Goal: Task Accomplishment & Management: Manage account settings

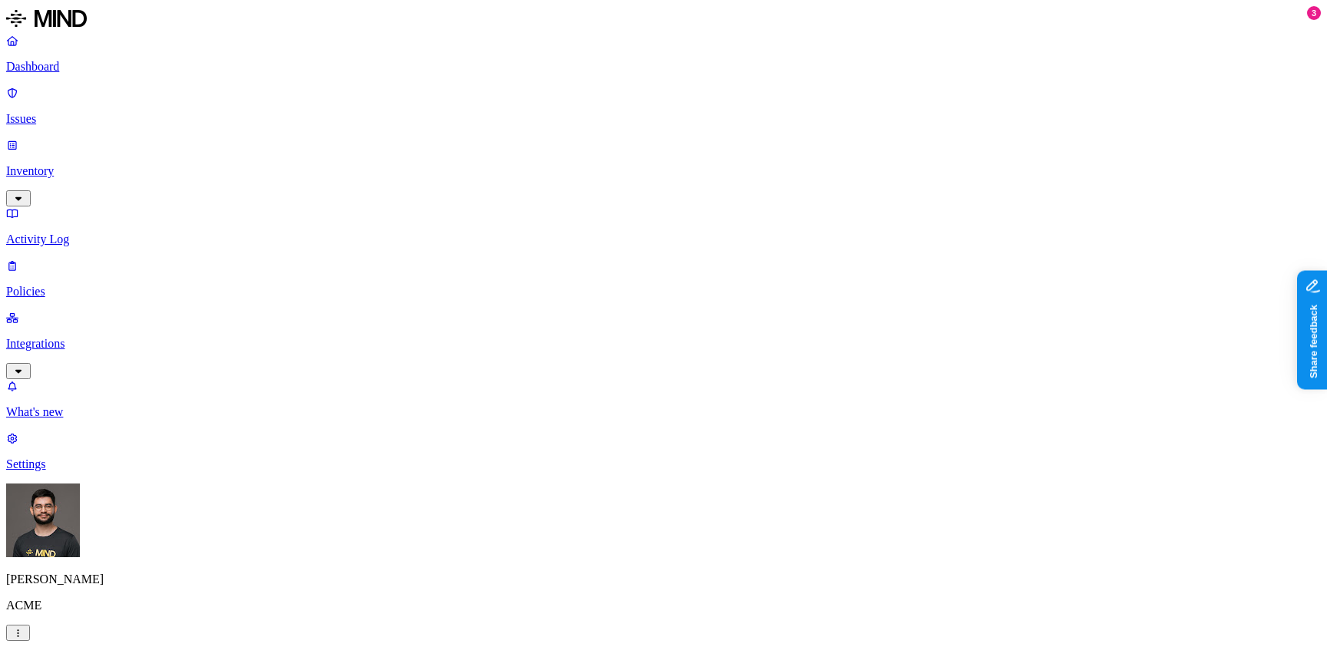
click at [75, 285] on p "Policies" at bounding box center [663, 292] width 1315 height 14
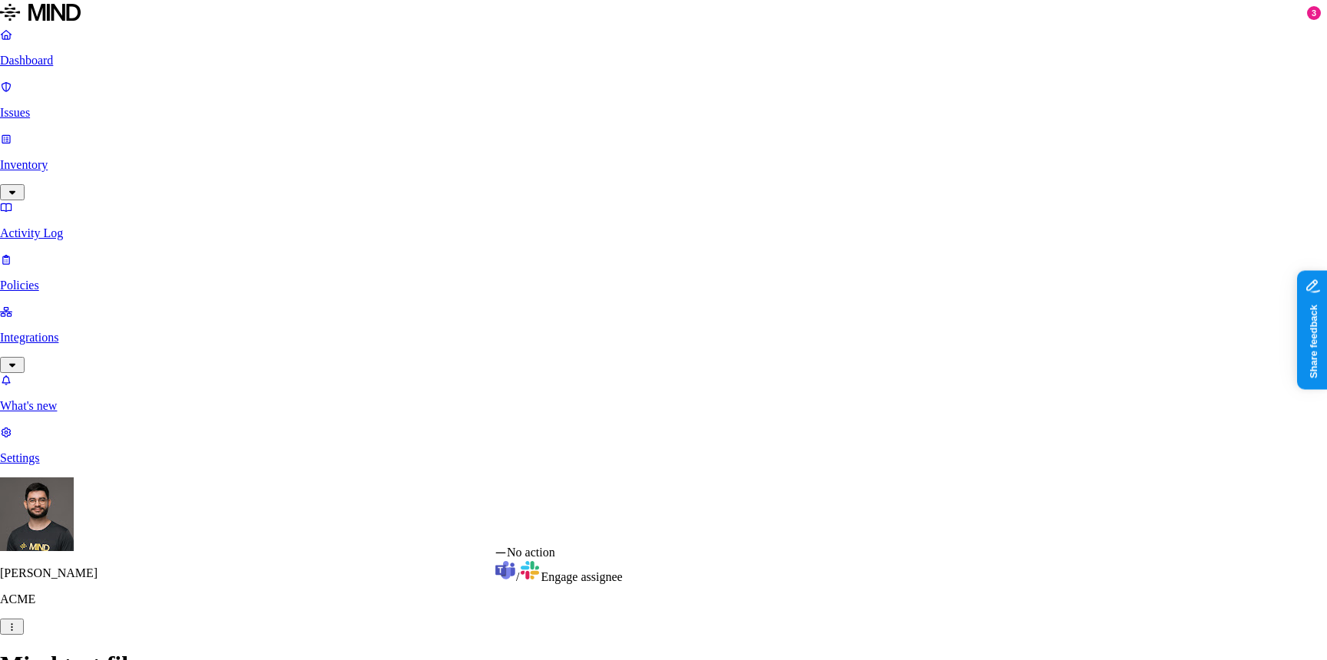
select select "0"
